Goal: Complete application form

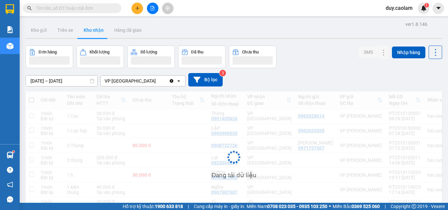
scroll to position [1, 0]
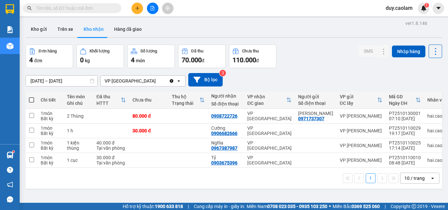
click at [135, 10] on icon "plus" at bounding box center [137, 8] width 5 height 5
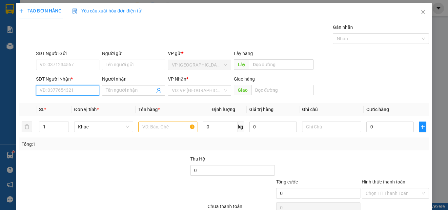
click at [73, 94] on input "SĐT Người Nhận *" at bounding box center [67, 90] width 63 height 10
click at [66, 90] on input "940" at bounding box center [67, 90] width 63 height 10
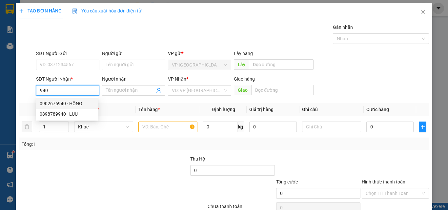
click at [64, 103] on div "0902676940 - HỒNG" at bounding box center [67, 103] width 55 height 7
type input "0902676940"
type input "HỒNG"
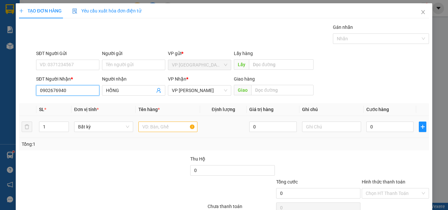
type input "0902676940"
click at [147, 125] on input "text" at bounding box center [167, 127] width 59 height 10
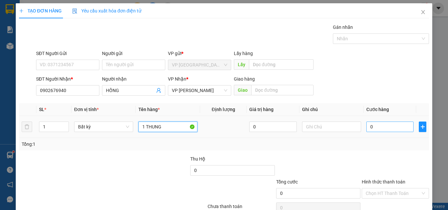
type input "1 THUNG"
click at [373, 130] on input "0" at bounding box center [389, 127] width 47 height 10
type input "4"
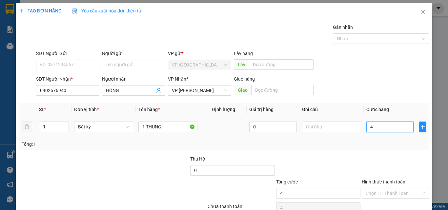
type input "49"
type input "4"
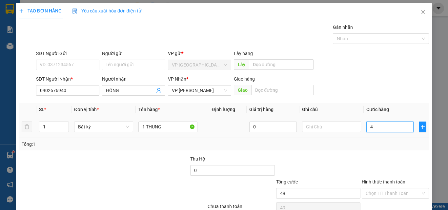
type input "4"
type input "40"
type input "400"
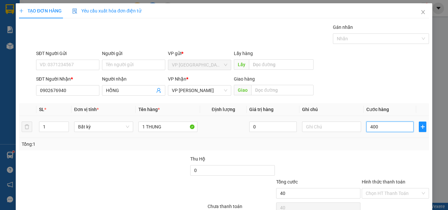
type input "400"
type input "4.000"
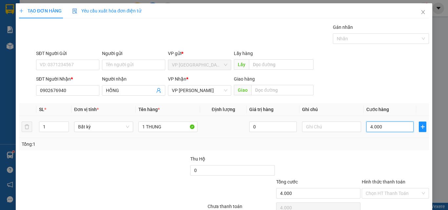
type input "40.000"
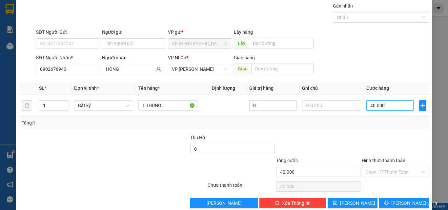
scroll to position [32, 0]
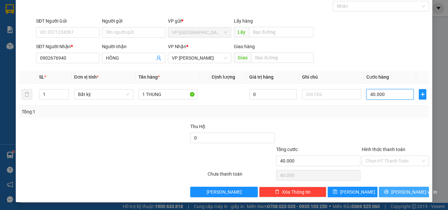
type input "40.000"
click at [389, 189] on button "[PERSON_NAME] và In" at bounding box center [404, 192] width 50 height 10
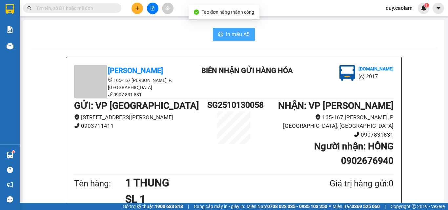
click at [238, 39] on button "In mẫu A5" at bounding box center [234, 34] width 42 height 13
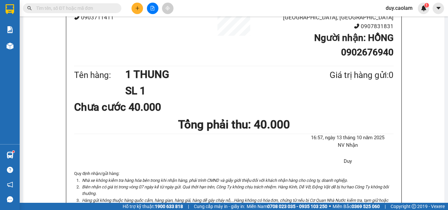
scroll to position [33, 0]
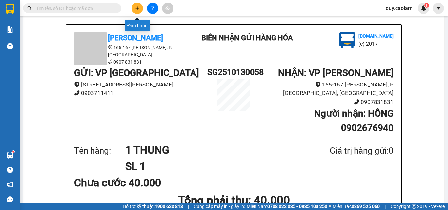
click at [137, 13] on button at bounding box center [137, 8] width 11 height 11
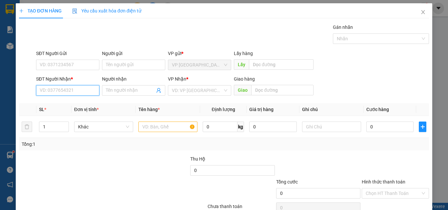
click at [81, 91] on input "SĐT Người Nhận *" at bounding box center [67, 90] width 63 height 10
click at [71, 102] on div "0393316886 - [PERSON_NAME]" at bounding box center [72, 103] width 65 height 7
type input "0393316886"
type input "[PERSON_NAME]"
type input "0393316886"
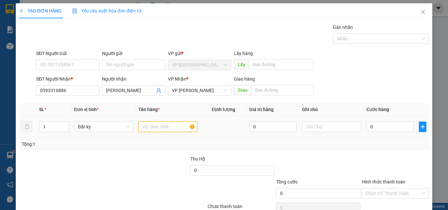
click at [172, 128] on input "text" at bounding box center [167, 127] width 59 height 10
type input "1THUNG"
click at [383, 127] on input "0" at bounding box center [389, 127] width 47 height 10
type input "4"
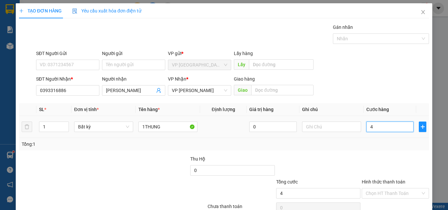
type input "4"
type input "40"
type input "400"
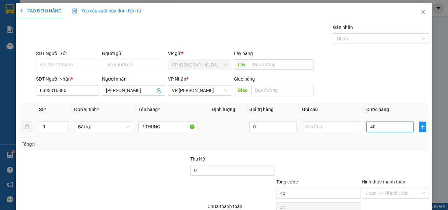
type input "400"
type input "4.000"
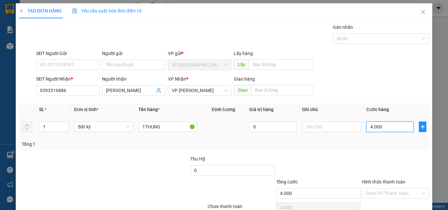
type input "40.000"
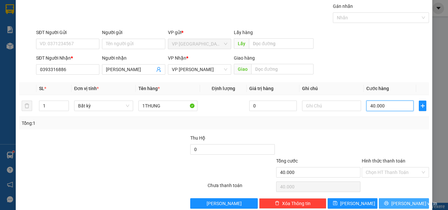
scroll to position [32, 0]
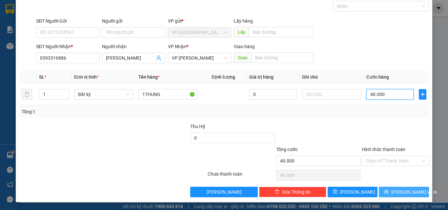
type input "40.000"
drag, startPoint x: 393, startPoint y: 195, endPoint x: 393, endPoint y: 188, distance: 6.9
click at [393, 194] on button "[PERSON_NAME] và In" at bounding box center [404, 192] width 50 height 10
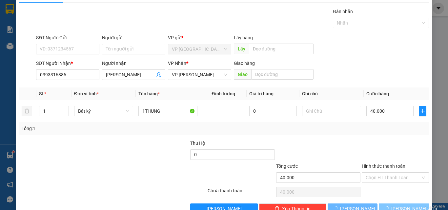
scroll to position [0, 0]
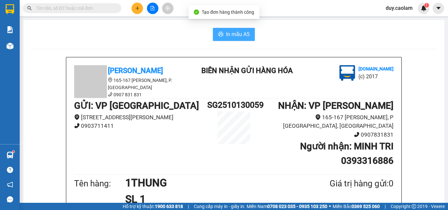
click at [234, 35] on span "In mẫu A5" at bounding box center [238, 34] width 24 height 8
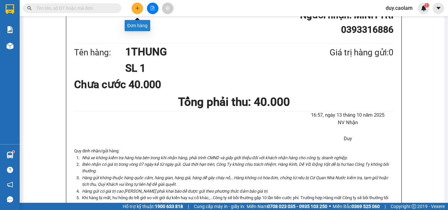
click at [140, 10] on button at bounding box center [137, 8] width 11 height 11
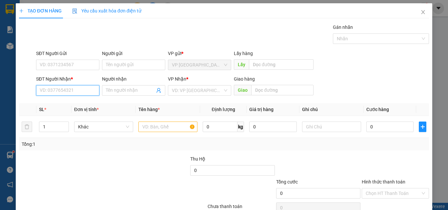
click at [60, 93] on input "SĐT Người Nhận *" at bounding box center [67, 90] width 63 height 10
type input "6"
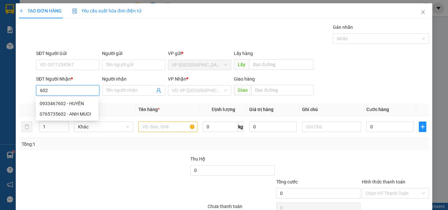
click at [67, 89] on input "602" at bounding box center [67, 90] width 63 height 10
click at [72, 111] on div "0933467602 - HUYÊN 0765735602 - ANH MUOI" at bounding box center [67, 108] width 63 height 21
click at [72, 111] on div "0765735602 - ANH MUOI" at bounding box center [67, 114] width 55 height 7
type input "0765735602"
type input "ANH MUOI"
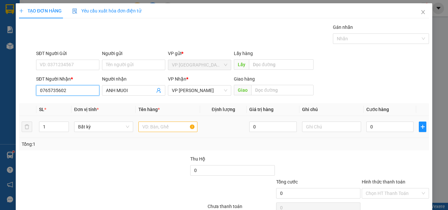
type input "0765735602"
click at [162, 125] on input "text" at bounding box center [167, 127] width 59 height 10
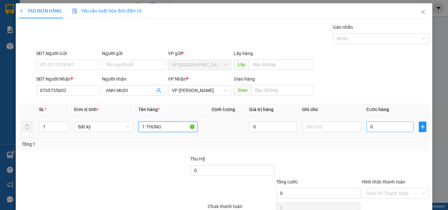
type input "1 THUNG"
click at [391, 126] on input "0" at bounding box center [389, 127] width 47 height 10
type input "4"
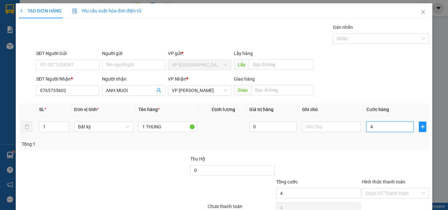
type input "40"
type input "400"
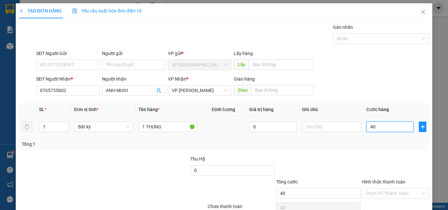
type input "400"
type input "4.000"
type input "40.000"
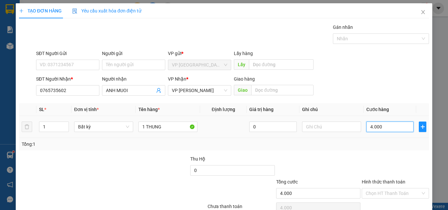
type input "40.000"
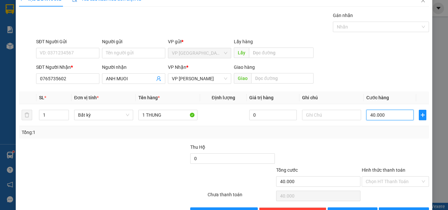
scroll to position [32, 0]
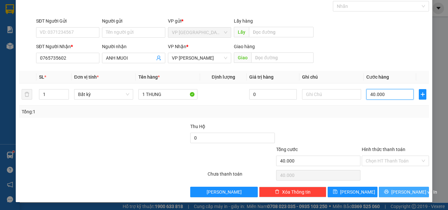
type input "40.000"
click at [386, 192] on button "[PERSON_NAME] và In" at bounding box center [404, 192] width 50 height 10
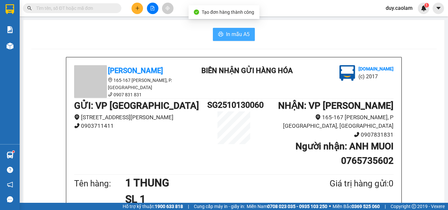
click at [232, 32] on span "In mẫu A5" at bounding box center [238, 34] width 24 height 8
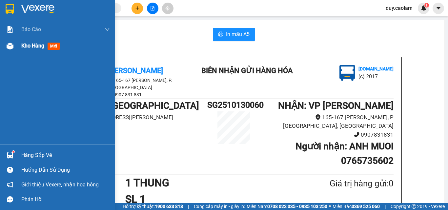
click at [23, 50] on div "Kho hàng mới" at bounding box center [41, 46] width 41 height 8
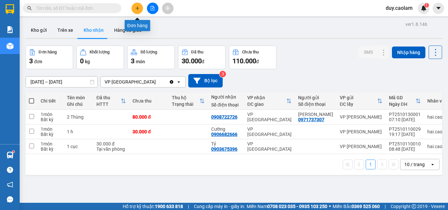
click at [137, 7] on icon "plus" at bounding box center [137, 8] width 5 height 5
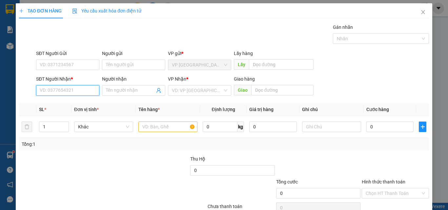
click at [60, 92] on input "SĐT Người Nhận *" at bounding box center [67, 90] width 63 height 10
click at [421, 10] on icon "close" at bounding box center [422, 12] width 5 height 5
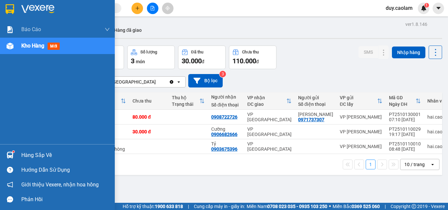
click at [30, 41] on div "Kho hàng mới" at bounding box center [65, 46] width 89 height 16
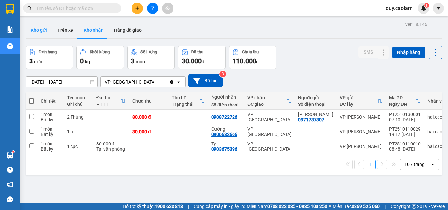
click at [34, 31] on button "Kho gửi" at bounding box center [39, 30] width 27 height 16
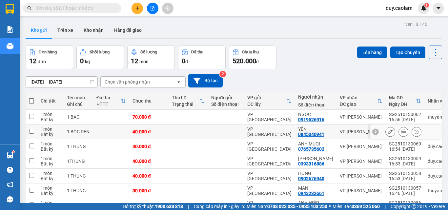
click at [388, 131] on icon at bounding box center [390, 132] width 5 height 5
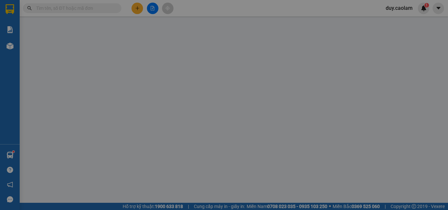
type input "0845040941"
type input "40.000"
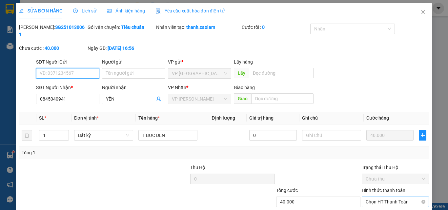
scroll to position [30, 0]
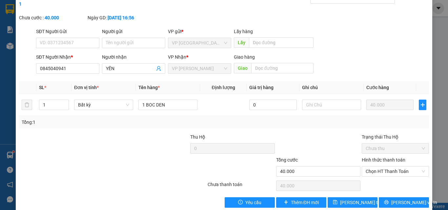
click at [390, 157] on label "Hình thức thanh toán" at bounding box center [384, 159] width 44 height 5
click at [390, 167] on input "Hình thức thanh toán" at bounding box center [393, 172] width 55 height 10
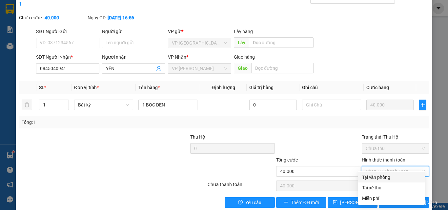
click at [383, 175] on div "Tại văn phòng" at bounding box center [391, 177] width 59 height 7
type input "0"
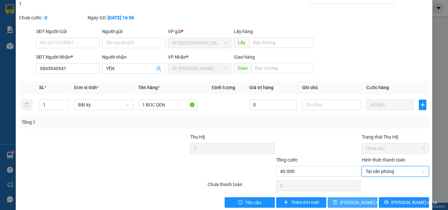
click at [340, 199] on span "[PERSON_NAME] thay đổi" at bounding box center [366, 202] width 52 height 7
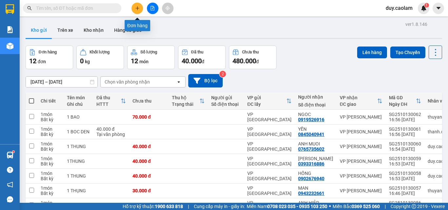
click at [135, 11] on button at bounding box center [137, 8] width 11 height 11
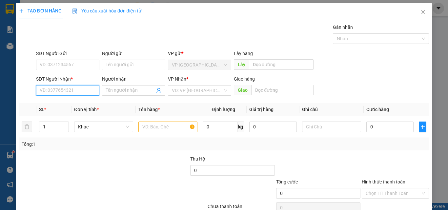
click at [60, 87] on input "SĐT Người Nhận *" at bounding box center [67, 90] width 63 height 10
click at [66, 95] on input "384" at bounding box center [67, 90] width 63 height 10
click at [80, 90] on input "384" at bounding box center [67, 90] width 63 height 10
click at [76, 102] on div "0937288384 - BẢO" at bounding box center [67, 103] width 55 height 7
type input "0937288384"
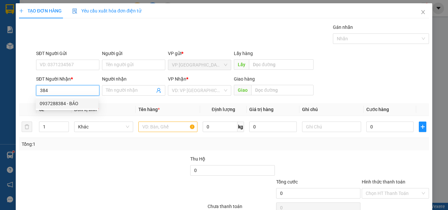
type input "BẢO"
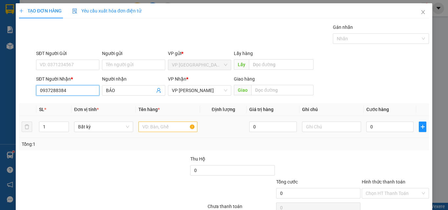
type input "0937288384"
click at [159, 123] on input "text" at bounding box center [167, 127] width 59 height 10
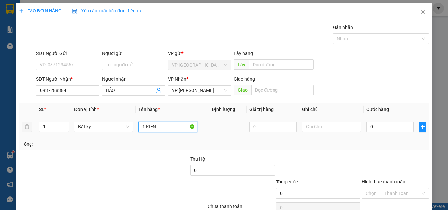
type input "1 KIEN"
click at [392, 133] on div "0" at bounding box center [389, 126] width 47 height 13
click at [387, 127] on input "0" at bounding box center [389, 127] width 47 height 10
type input "3"
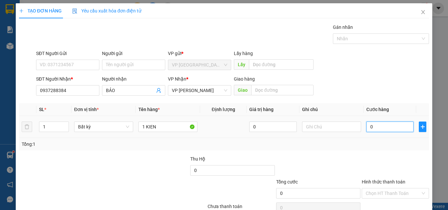
type input "3"
type input "30"
type input "300"
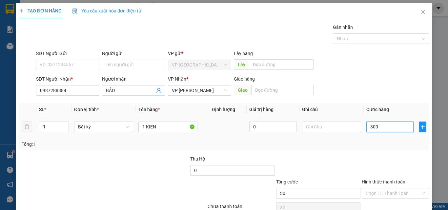
type input "300"
type input "3.000"
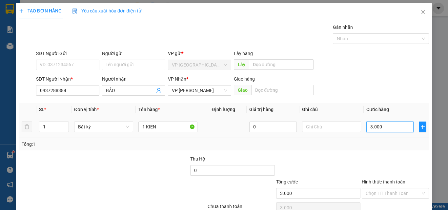
type input "30.000"
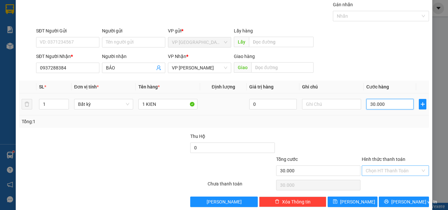
scroll to position [32, 0]
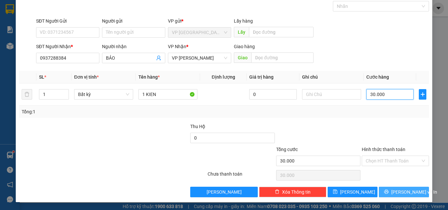
type input "30.000"
click at [391, 190] on button "[PERSON_NAME] và In" at bounding box center [404, 192] width 50 height 10
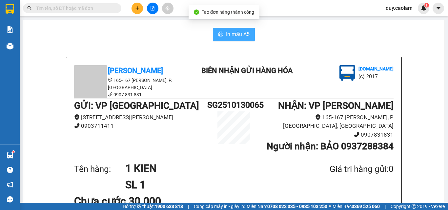
click at [247, 32] on button "In mẫu A5" at bounding box center [234, 34] width 42 height 13
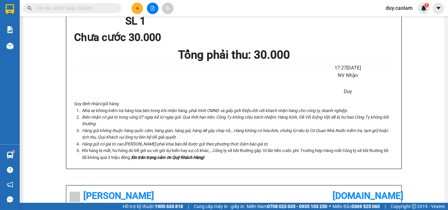
click at [136, 12] on button at bounding box center [137, 8] width 11 height 11
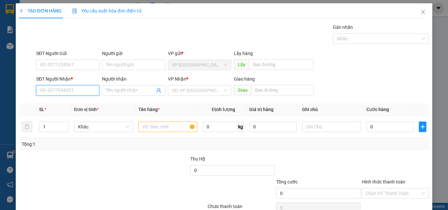
click at [68, 91] on input "SĐT Người Nhận *" at bounding box center [67, 90] width 63 height 10
click at [69, 91] on input "097" at bounding box center [67, 90] width 63 height 10
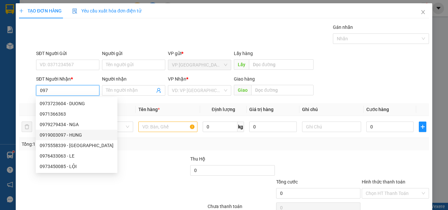
click at [70, 133] on div "0919003097 - HUNG" at bounding box center [77, 135] width 74 height 7
type input "0919003097"
type input "HUNG"
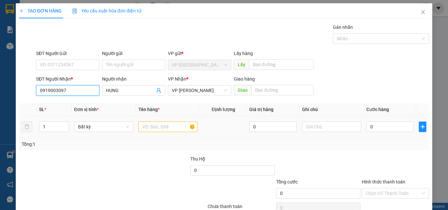
type input "0919003097"
click at [159, 129] on input "text" at bounding box center [167, 127] width 59 height 10
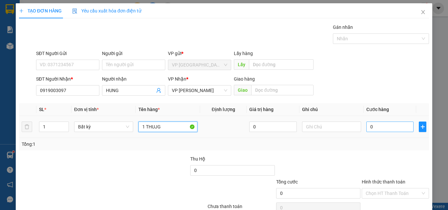
type input "1 THUJG"
click at [379, 130] on input "0" at bounding box center [389, 127] width 47 height 10
type input "3"
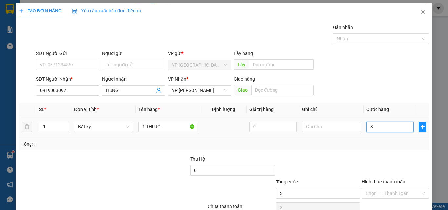
type input "30"
type input "300"
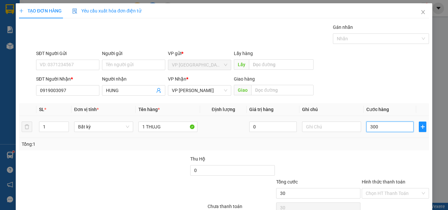
type input "300"
type input "3.000"
type input "30.000"
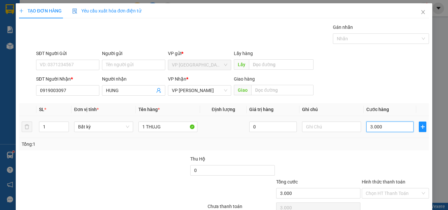
type input "30.000"
drag, startPoint x: 391, startPoint y: 191, endPoint x: 391, endPoint y: 184, distance: 6.6
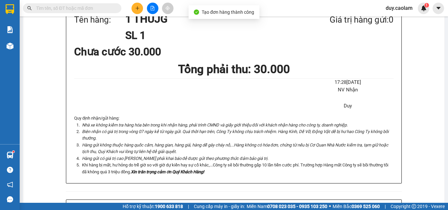
drag, startPoint x: 242, startPoint y: 35, endPoint x: 243, endPoint y: 43, distance: 7.6
click at [133, 9] on button at bounding box center [137, 8] width 11 height 11
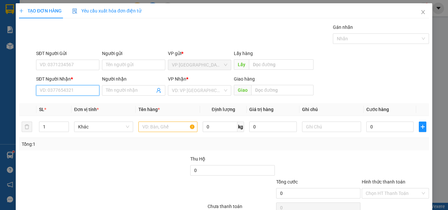
click at [79, 92] on input "SĐT Người Nhận *" at bounding box center [67, 90] width 63 height 10
type input "0862153668"
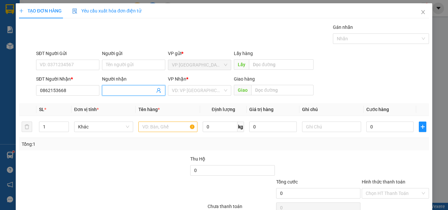
click at [156, 88] on icon "user-add" at bounding box center [158, 90] width 5 height 5
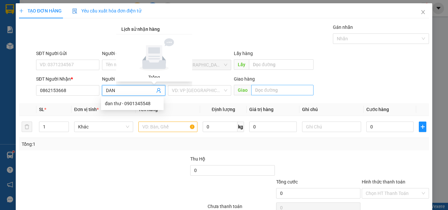
type input "DAN"
click at [278, 93] on input "text" at bounding box center [282, 90] width 62 height 10
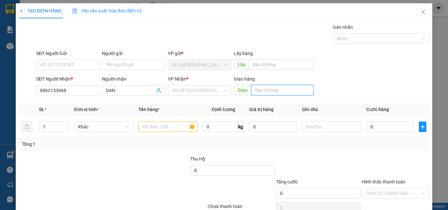
click at [279, 93] on input "text" at bounding box center [282, 90] width 62 height 10
type input "KM 34"
click at [152, 128] on input "text" at bounding box center [167, 127] width 59 height 10
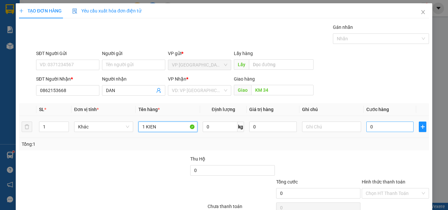
type input "1 KIEN"
click at [384, 129] on input "0" at bounding box center [389, 127] width 47 height 10
type input "1"
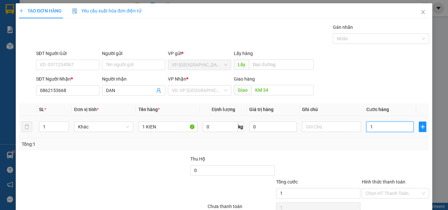
type input "10"
type input "100"
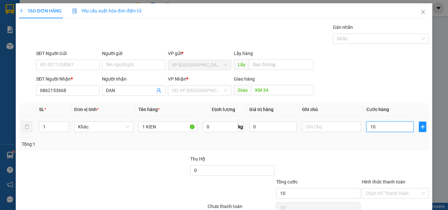
type input "100"
type input "1.000"
type input "10.000"
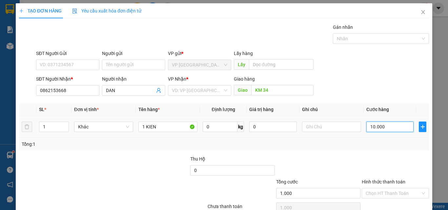
type input "10.000"
type input "100.000"
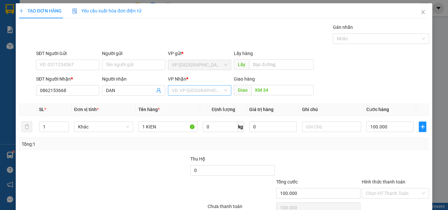
click at [192, 88] on input "search" at bounding box center [197, 91] width 51 height 10
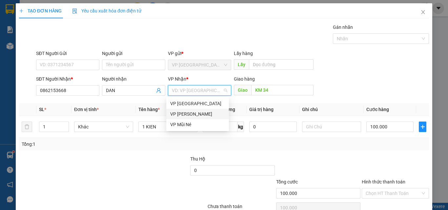
click at [194, 113] on div "VP [PERSON_NAME]" at bounding box center [197, 114] width 55 height 7
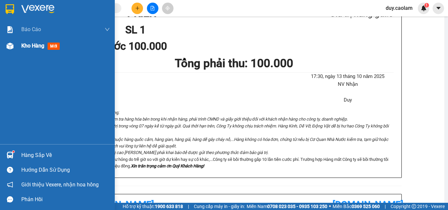
click at [35, 44] on span "Kho hàng" at bounding box center [32, 46] width 23 height 6
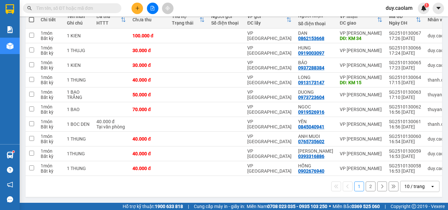
click at [135, 10] on icon "plus" at bounding box center [137, 8] width 5 height 5
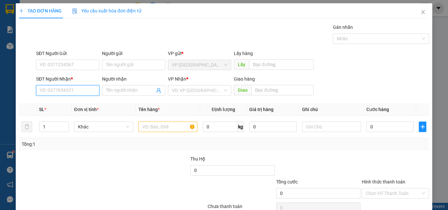
click at [66, 92] on input "SĐT Người Nhận *" at bounding box center [67, 90] width 63 height 10
click at [66, 92] on input "449" at bounding box center [67, 90] width 63 height 10
click at [65, 103] on div "0987249449 - [PERSON_NAME]" at bounding box center [72, 103] width 65 height 7
type input "0987249449"
type input "[PERSON_NAME]"
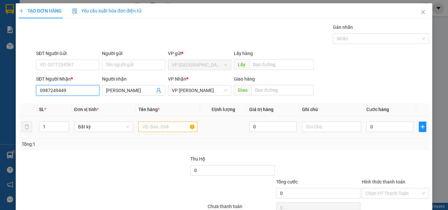
type input "0987249449"
click at [165, 130] on input "text" at bounding box center [167, 127] width 59 height 10
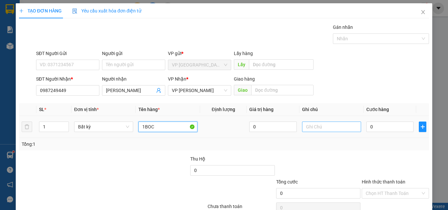
type input "1BOC"
click at [347, 128] on input "text" at bounding box center [331, 127] width 59 height 10
type input "VAN 30K"
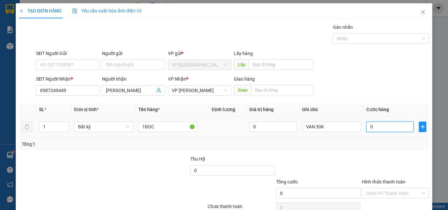
click at [386, 127] on input "0" at bounding box center [389, 127] width 47 height 10
type input "6"
type input "60"
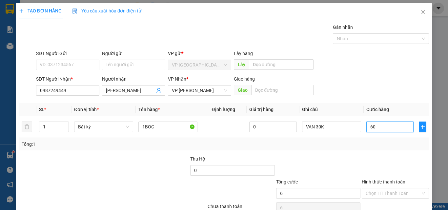
type input "60"
type input "600"
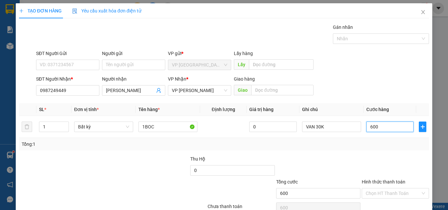
type input "6.000"
type input "60.000"
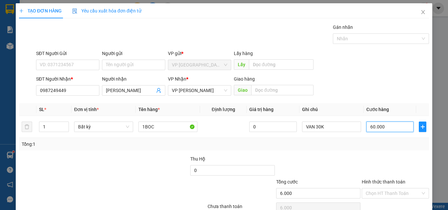
type input "60.000"
click at [388, 179] on label "Hình thức thanh toán" at bounding box center [384, 181] width 44 height 5
click at [388, 189] on input "Hình thức thanh toán" at bounding box center [393, 194] width 55 height 10
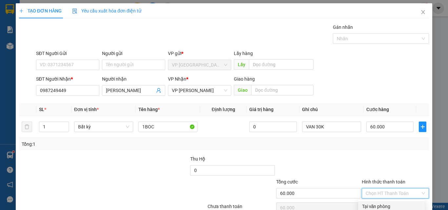
click at [371, 155] on div at bounding box center [395, 166] width 69 height 23
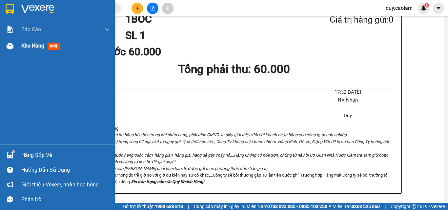
click at [20, 47] on div "Kho hàng mới" at bounding box center [57, 46] width 115 height 16
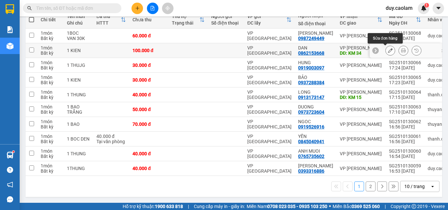
click at [386, 56] on button at bounding box center [390, 50] width 9 height 11
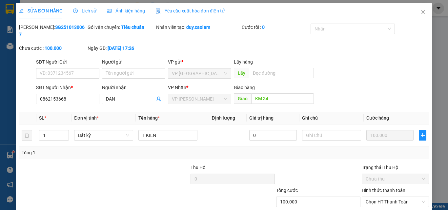
type input "0862153668"
type input "KM 34"
type input "100.000"
click at [394, 188] on label "Hình thức thanh toán" at bounding box center [384, 190] width 44 height 5
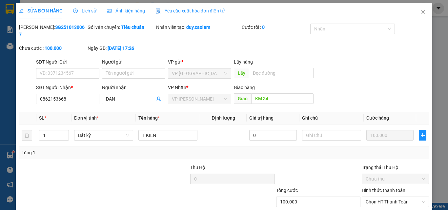
click at [394, 197] on input "Hình thức thanh toán" at bounding box center [393, 202] width 55 height 10
drag, startPoint x: 382, startPoint y: 174, endPoint x: 352, endPoint y: 183, distance: 31.3
click at [381, 204] on div "Tại văn phòng" at bounding box center [391, 207] width 59 height 7
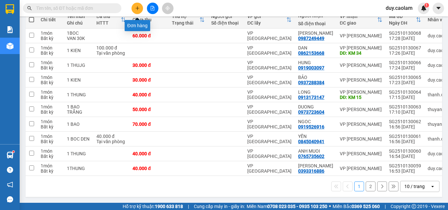
click at [138, 6] on button at bounding box center [137, 8] width 11 height 11
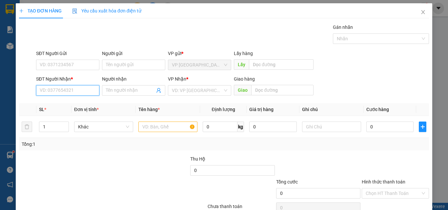
click at [70, 89] on input "SĐT Người Nhận *" at bounding box center [67, 90] width 63 height 10
click at [71, 89] on input "262" at bounding box center [67, 90] width 63 height 10
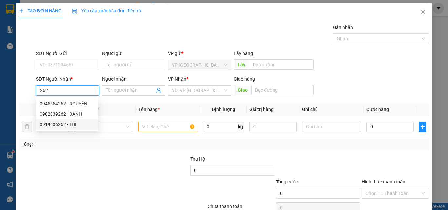
click at [71, 125] on div "0919606262 - THI" at bounding box center [67, 124] width 55 height 7
type input "0919606262"
type input "THI"
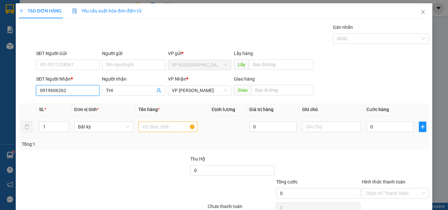
type input "0919606262"
click at [162, 131] on input "text" at bounding box center [167, 127] width 59 height 10
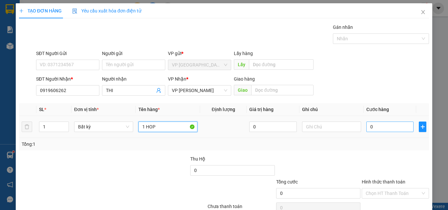
type input "1 HOP"
click at [387, 129] on input "0" at bounding box center [389, 127] width 47 height 10
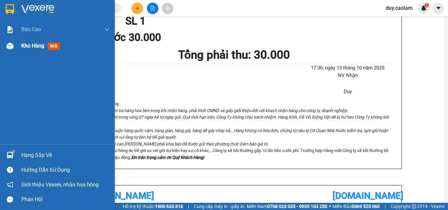
click at [22, 55] on div "Báo cáo BC Tiền NV thu được hàng ngày 2.0. Báo cáo dòng tiền (nhà xe) Báo cáo d…" at bounding box center [57, 82] width 115 height 123
click at [25, 52] on div "Kho hàng mới" at bounding box center [65, 46] width 89 height 16
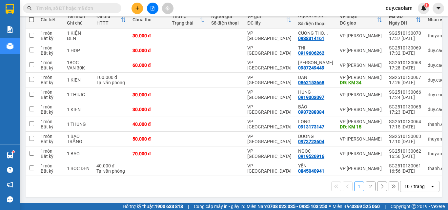
drag, startPoint x: 95, startPoint y: 35, endPoint x: 105, endPoint y: 32, distance: 10.5
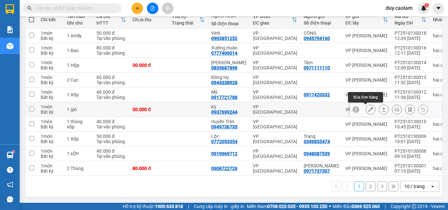
click at [368, 112] on icon at bounding box center [370, 109] width 5 height 5
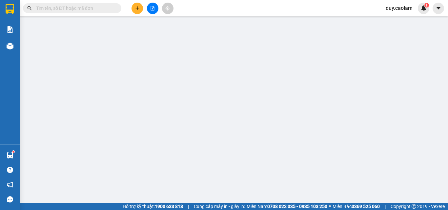
type input "0937699244"
type input "Kỳ"
type input "30.000"
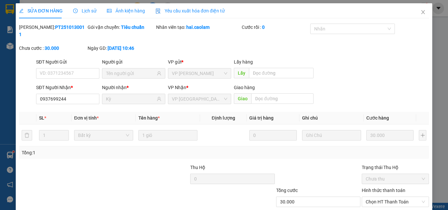
click at [375, 188] on label "Hình thức thanh toán" at bounding box center [384, 190] width 44 height 5
click at [375, 197] on input "Hình thức thanh toán" at bounding box center [393, 202] width 55 height 10
click at [371, 204] on div "Tại văn phòng" at bounding box center [391, 207] width 59 height 7
type input "0"
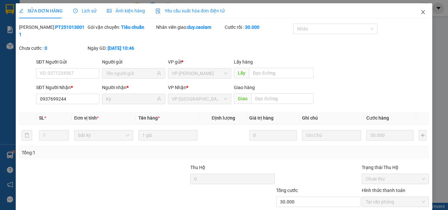
click at [420, 11] on icon "close" at bounding box center [422, 12] width 5 height 5
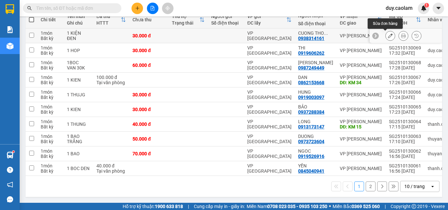
click at [388, 38] on icon at bounding box center [390, 35] width 5 height 5
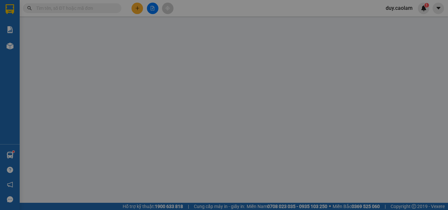
type input "0938314161"
type input "30.000"
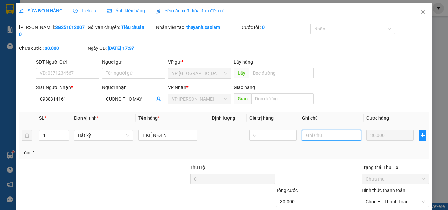
click at [322, 130] on input "text" at bounding box center [331, 135] width 59 height 10
type input "HUY DON"
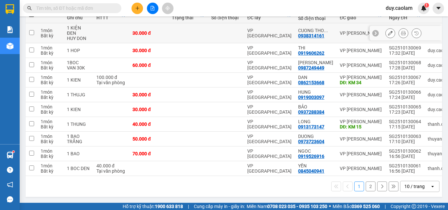
click at [388, 35] on icon at bounding box center [390, 33] width 5 height 5
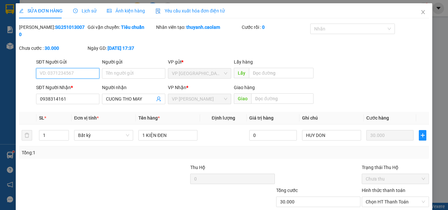
type input "0938314161"
type input "30.000"
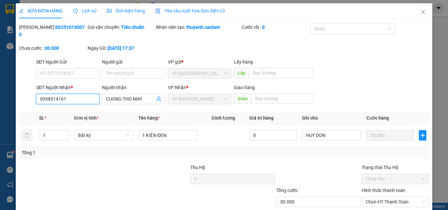
click at [70, 96] on input "0938314161" at bounding box center [67, 99] width 63 height 10
type input "0"
type input "0918022807"
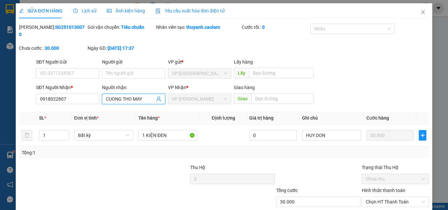
click at [145, 95] on input "CUONG THO MAY" at bounding box center [130, 98] width 49 height 7
type input "C"
type input "1"
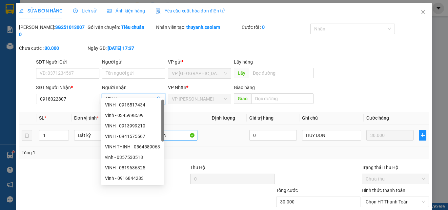
type input "VINH"
click at [173, 130] on input "1 KIỆN ĐEN" at bounding box center [167, 135] width 59 height 10
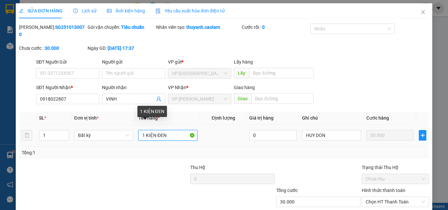
click at [175, 130] on input "1 KIỆN ĐEN" at bounding box center [167, 135] width 59 height 10
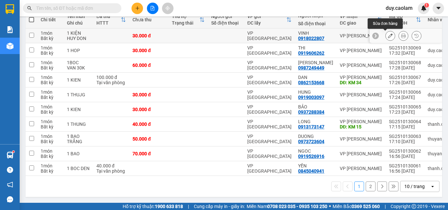
click at [388, 38] on icon at bounding box center [390, 35] width 5 height 5
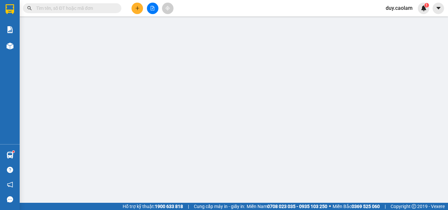
type input "0918022807"
type input "30.000"
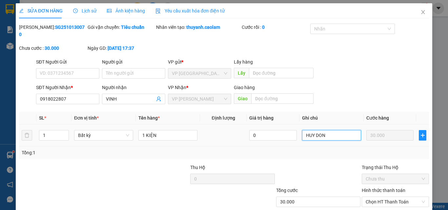
click at [330, 130] on input "HUY DON" at bounding box center [331, 135] width 59 height 10
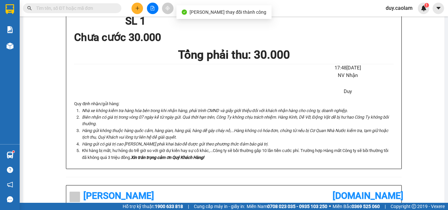
drag, startPoint x: 236, startPoint y: 36, endPoint x: 231, endPoint y: 40, distance: 6.1
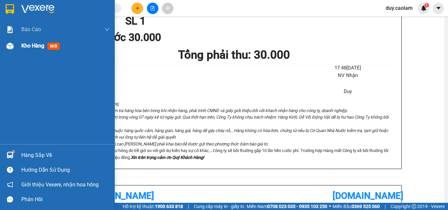
click at [26, 48] on span "Kho hàng" at bounding box center [32, 46] width 23 height 6
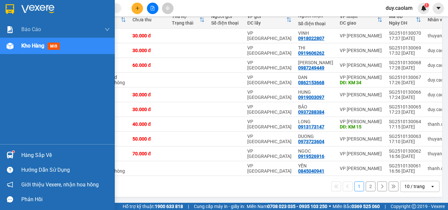
drag, startPoint x: 19, startPoint y: 45, endPoint x: 38, endPoint y: 44, distance: 18.7
click at [19, 45] on div "Kho hàng mới" at bounding box center [57, 46] width 115 height 16
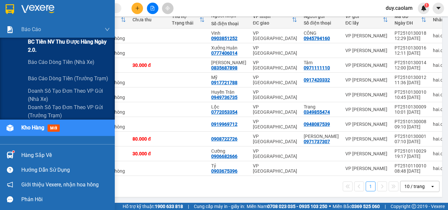
click at [43, 51] on span "BC Tiền NV thu được hàng ngày 2.0." at bounding box center [69, 46] width 82 height 16
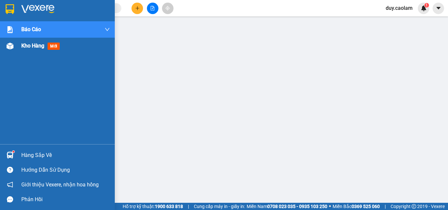
click at [18, 48] on div "Kho hàng mới" at bounding box center [57, 46] width 115 height 16
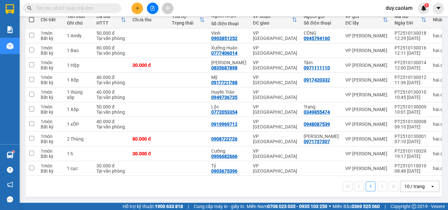
click at [422, 186] on div "10 / trang" at bounding box center [415, 186] width 30 height 10
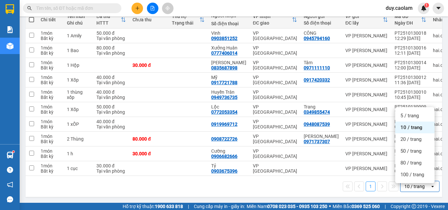
click at [292, 188] on div "1 10 / trang open" at bounding box center [233, 186] width 411 height 11
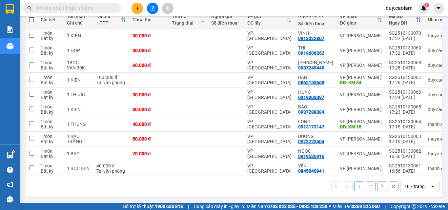
click at [416, 187] on div "10 / trang" at bounding box center [414, 186] width 20 height 7
drag, startPoint x: 98, startPoint y: 27, endPoint x: 71, endPoint y: 28, distance: 26.9
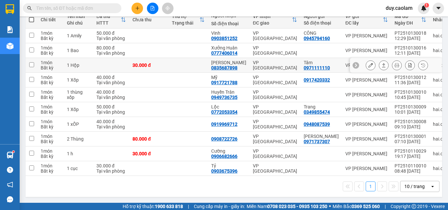
click at [212, 65] on div "[PERSON_NAME]" at bounding box center [228, 62] width 35 height 5
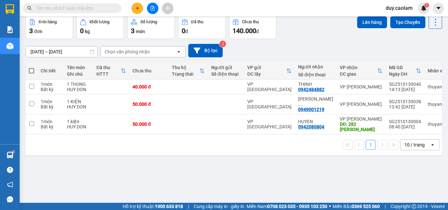
click at [138, 9] on icon "plus" at bounding box center [137, 8] width 5 height 5
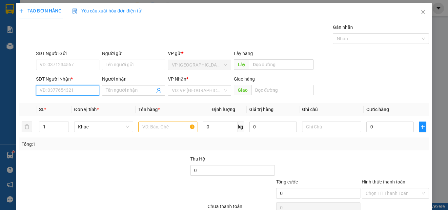
click at [65, 89] on input "SĐT Người Nhận *" at bounding box center [67, 90] width 63 height 10
click at [73, 91] on input "50708" at bounding box center [67, 90] width 63 height 10
click at [41, 94] on input "50708" at bounding box center [67, 90] width 63 height 10
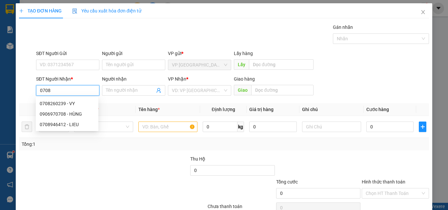
click at [64, 86] on input "0708" at bounding box center [67, 90] width 63 height 10
click at [76, 115] on div "0906970708 - HÙNG" at bounding box center [67, 114] width 55 height 7
type input "0906970708"
type input "HÙNG"
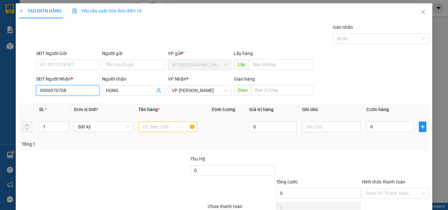
type input "0906970708"
click at [156, 128] on input "text" at bounding box center [167, 127] width 59 height 10
click at [154, 131] on input "text" at bounding box center [167, 127] width 59 height 10
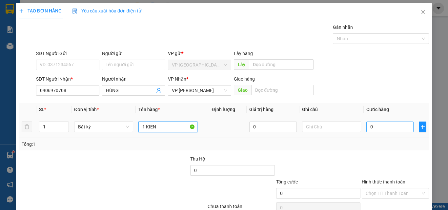
type input "1 KIEN"
click at [388, 127] on input "0" at bounding box center [389, 127] width 47 height 10
type input "3"
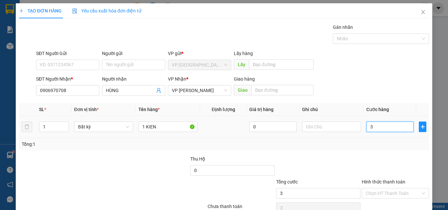
type input "30"
type input "300"
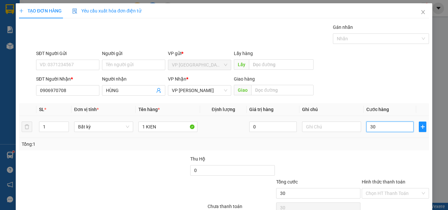
type input "300"
drag, startPoint x: 395, startPoint y: 194, endPoint x: 395, endPoint y: 183, distance: 11.1
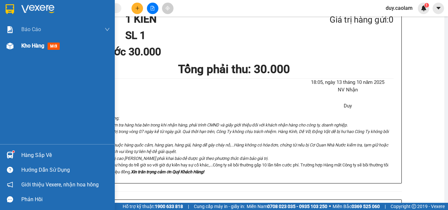
click at [20, 42] on div "Kho hàng mới" at bounding box center [57, 46] width 115 height 16
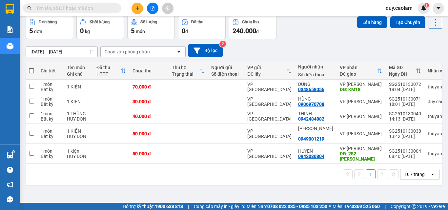
click at [89, 8] on button "Kho nhận" at bounding box center [93, 0] width 30 height 16
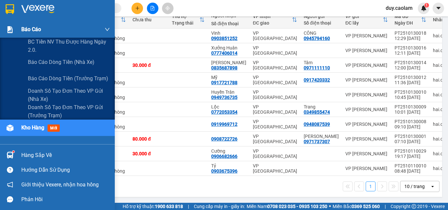
click at [30, 30] on span "Báo cáo" at bounding box center [31, 29] width 20 height 8
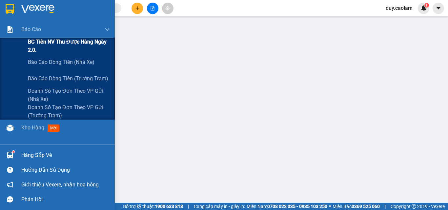
click at [47, 44] on span "BC Tiền NV thu được hàng ngày 2.0." at bounding box center [69, 46] width 82 height 16
